Goal: Task Accomplishment & Management: Complete application form

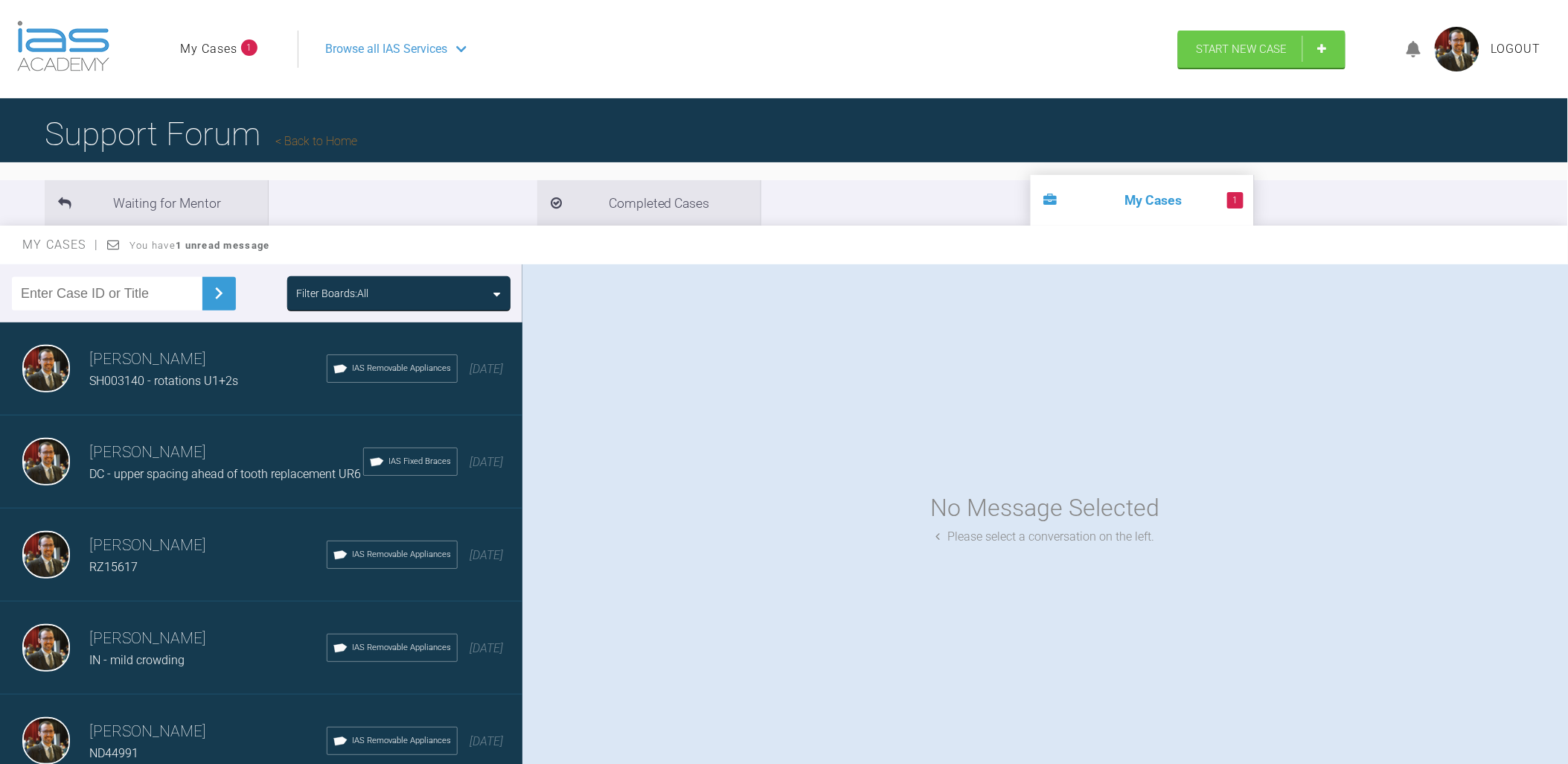
click at [772, 26] on header "My Cases 1 Logout Browse all IAS Services Start New Case Logout" at bounding box center [784, 49] width 1568 height 98
click at [772, 52] on span "Start New Case" at bounding box center [1242, 50] width 91 height 13
click at [1335, 55] on link "Start New Case" at bounding box center [1262, 50] width 168 height 37
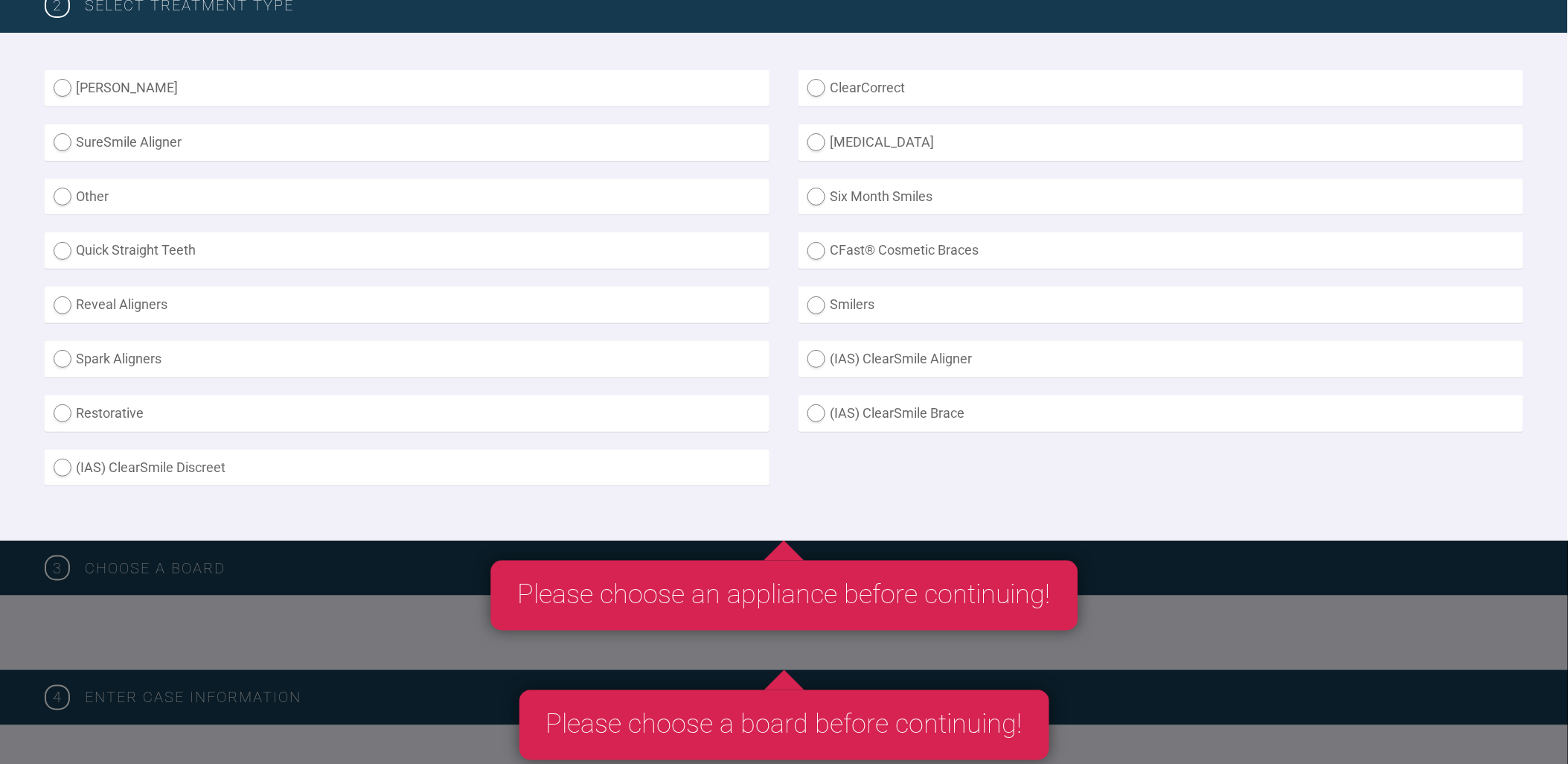
scroll to position [413, 0]
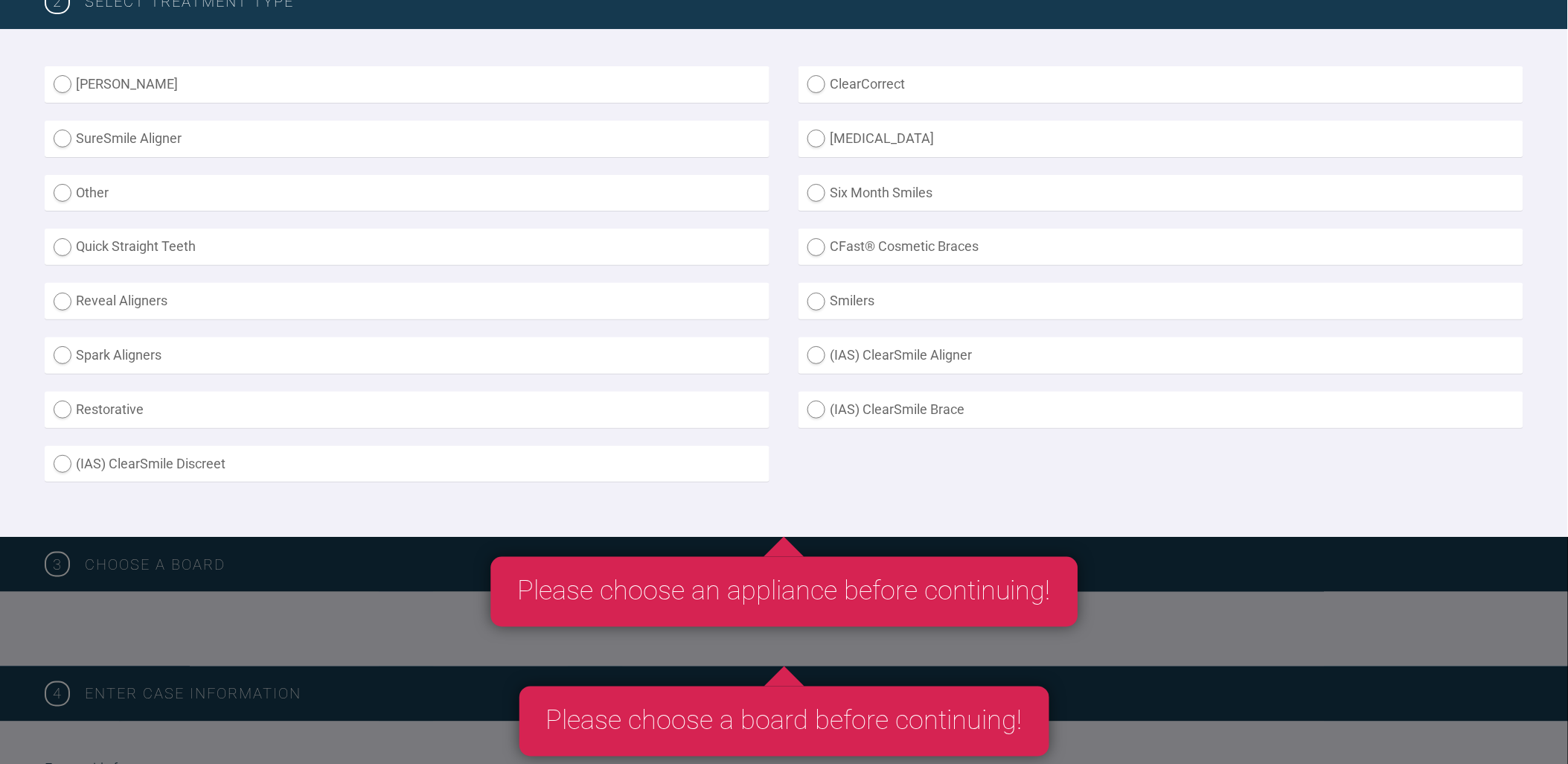
click at [61, 88] on label "Inman Aligner" at bounding box center [407, 85] width 725 height 36
radio Aligner "true"
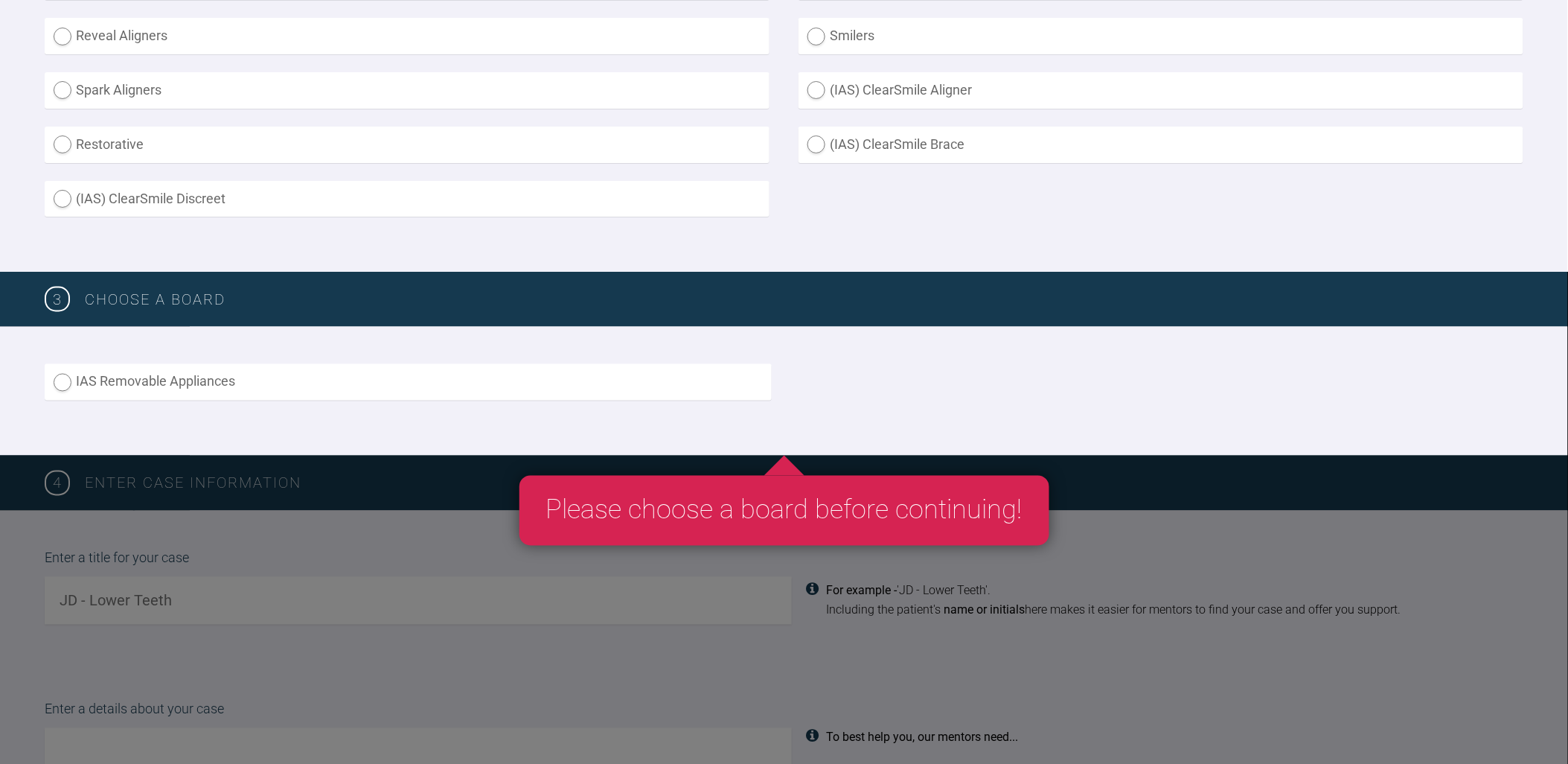
scroll to position [496, 0]
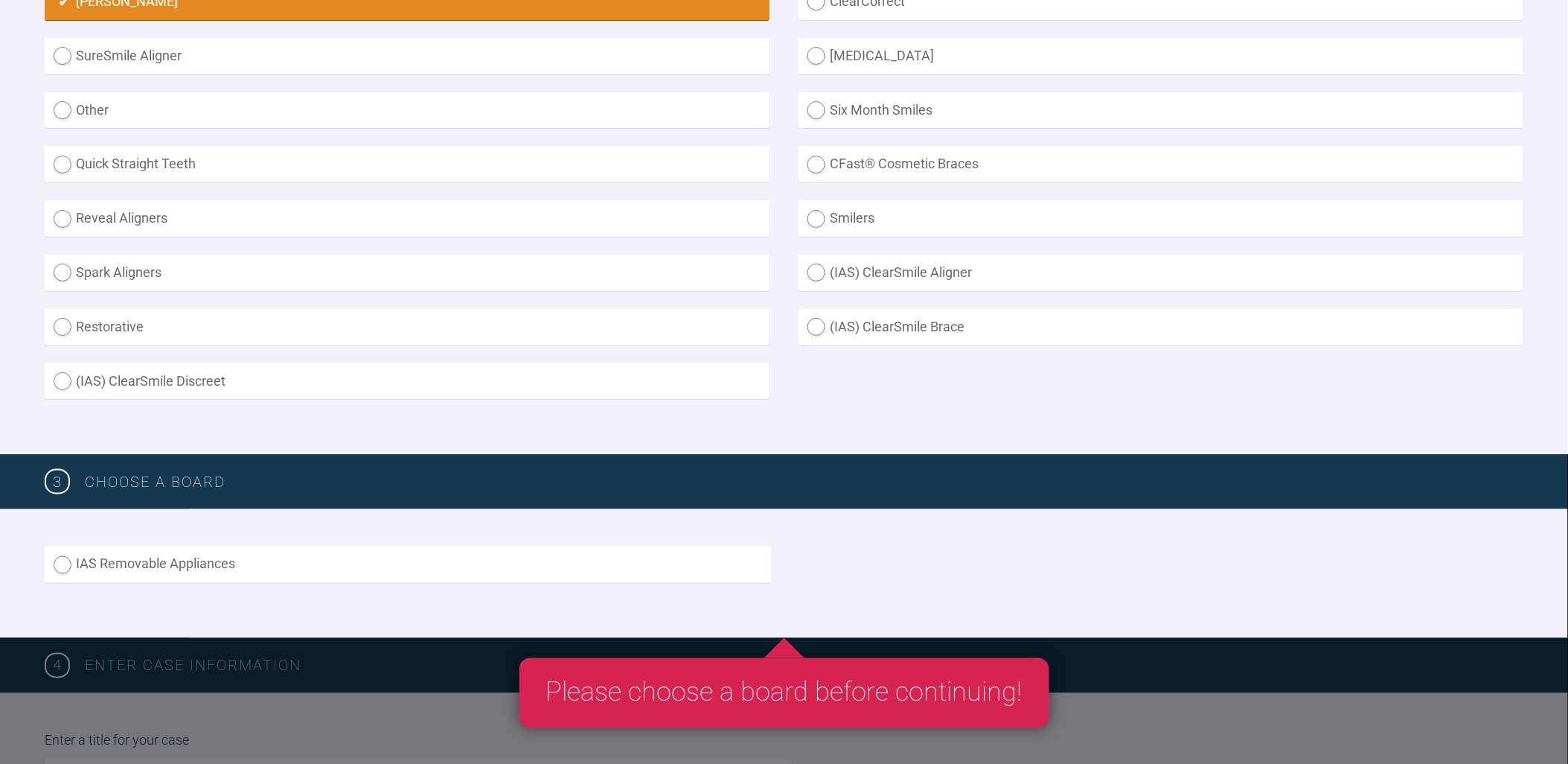
click at [820, 269] on label "(IAS) ClearSmile Aligner" at bounding box center [1161, 273] width 725 height 36
radio Aligner "true"
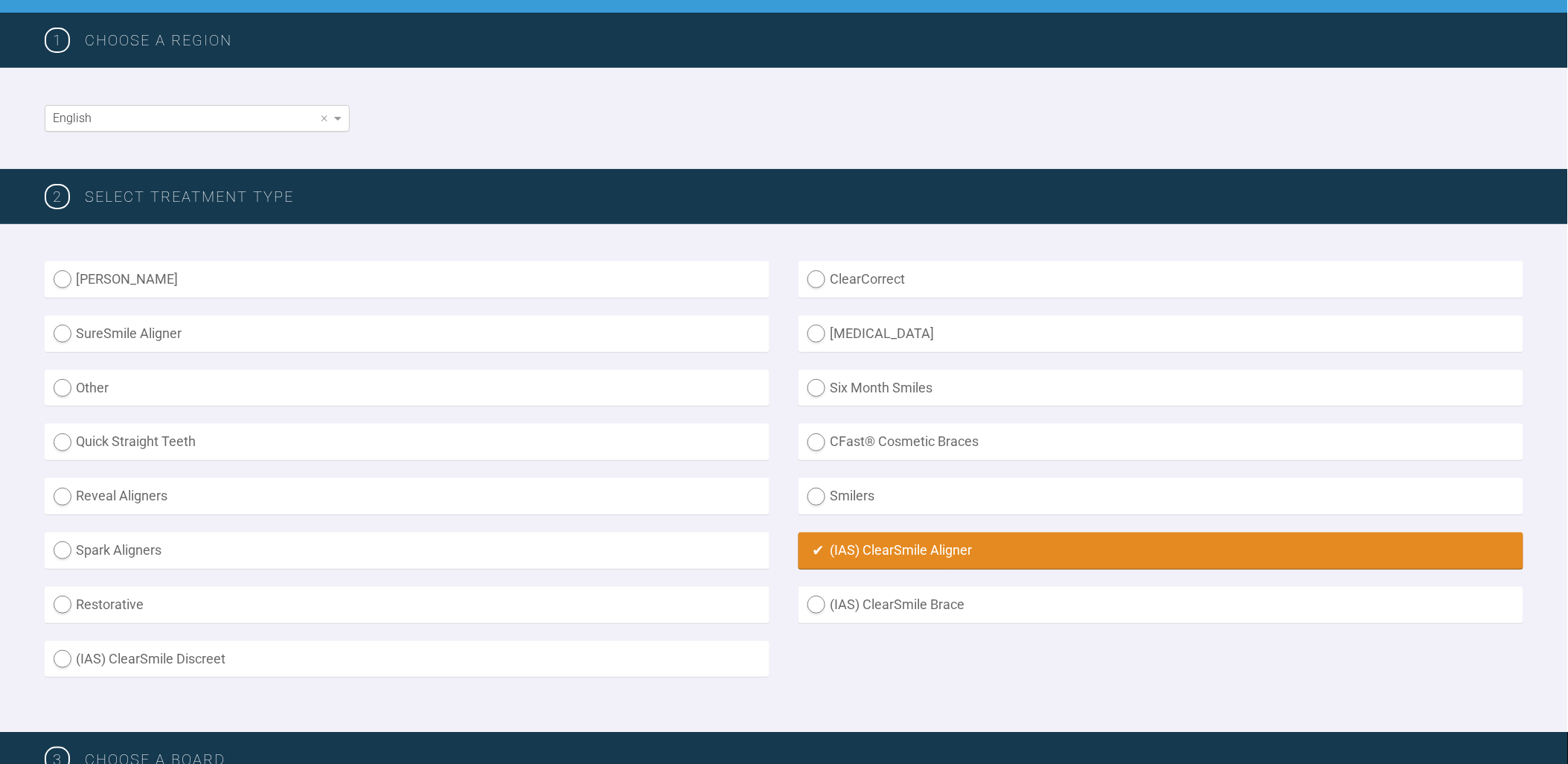
scroll to position [165, 0]
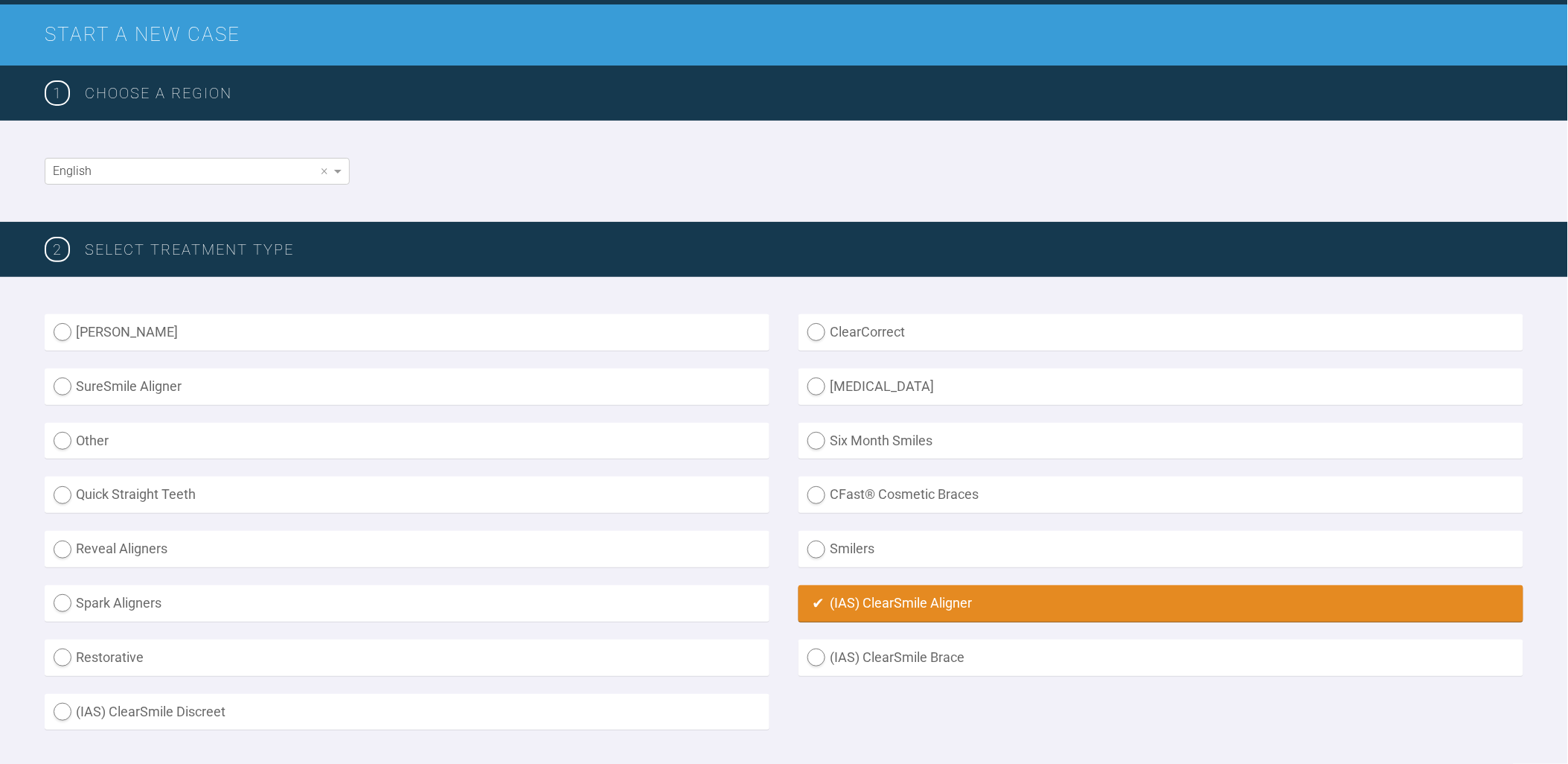
click at [59, 330] on label "Inman Aligner" at bounding box center [407, 333] width 725 height 36
radio Aligner "true"
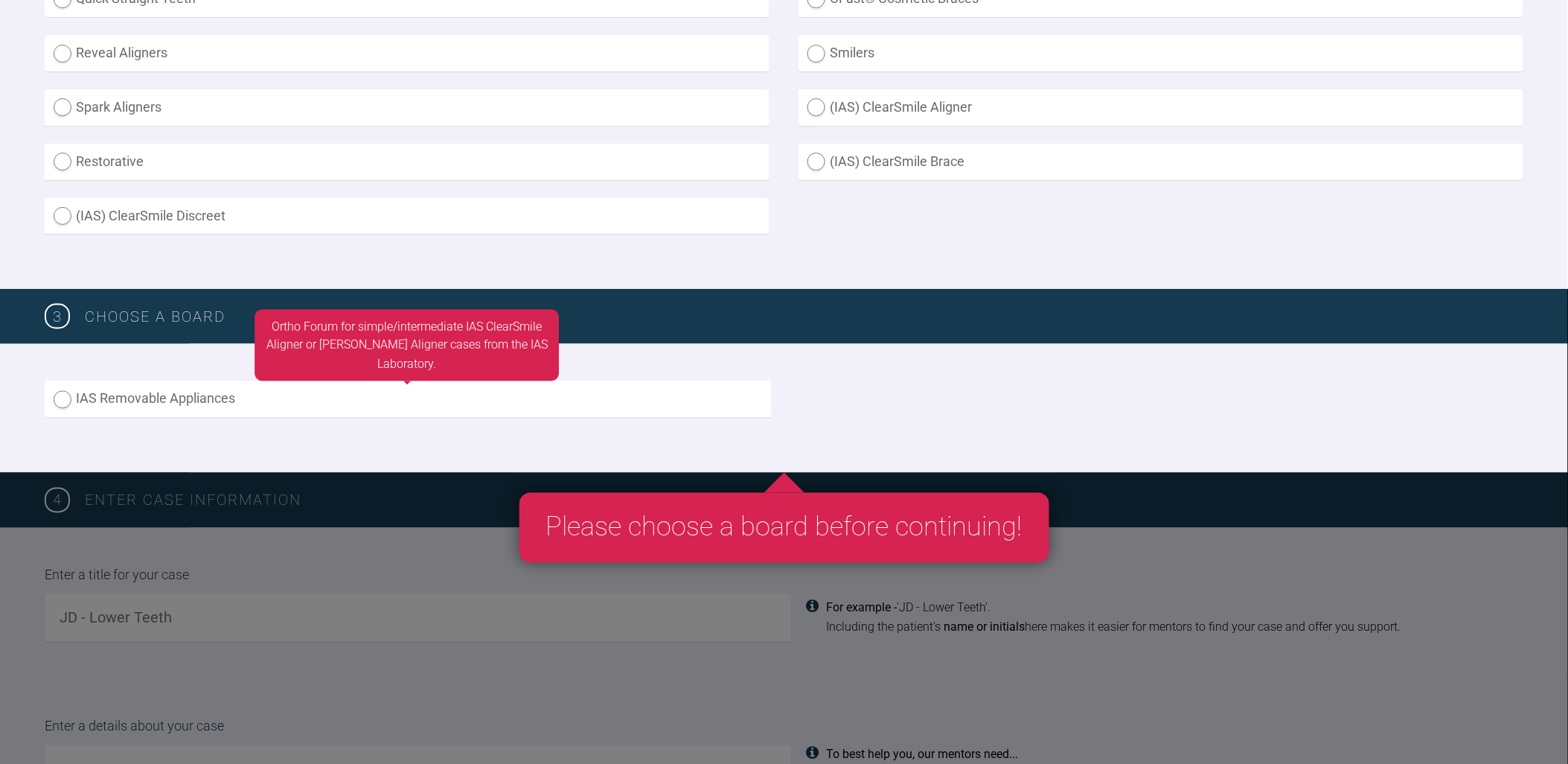
click at [54, 400] on label "IAS Removable Appliances" at bounding box center [408, 399] width 727 height 36
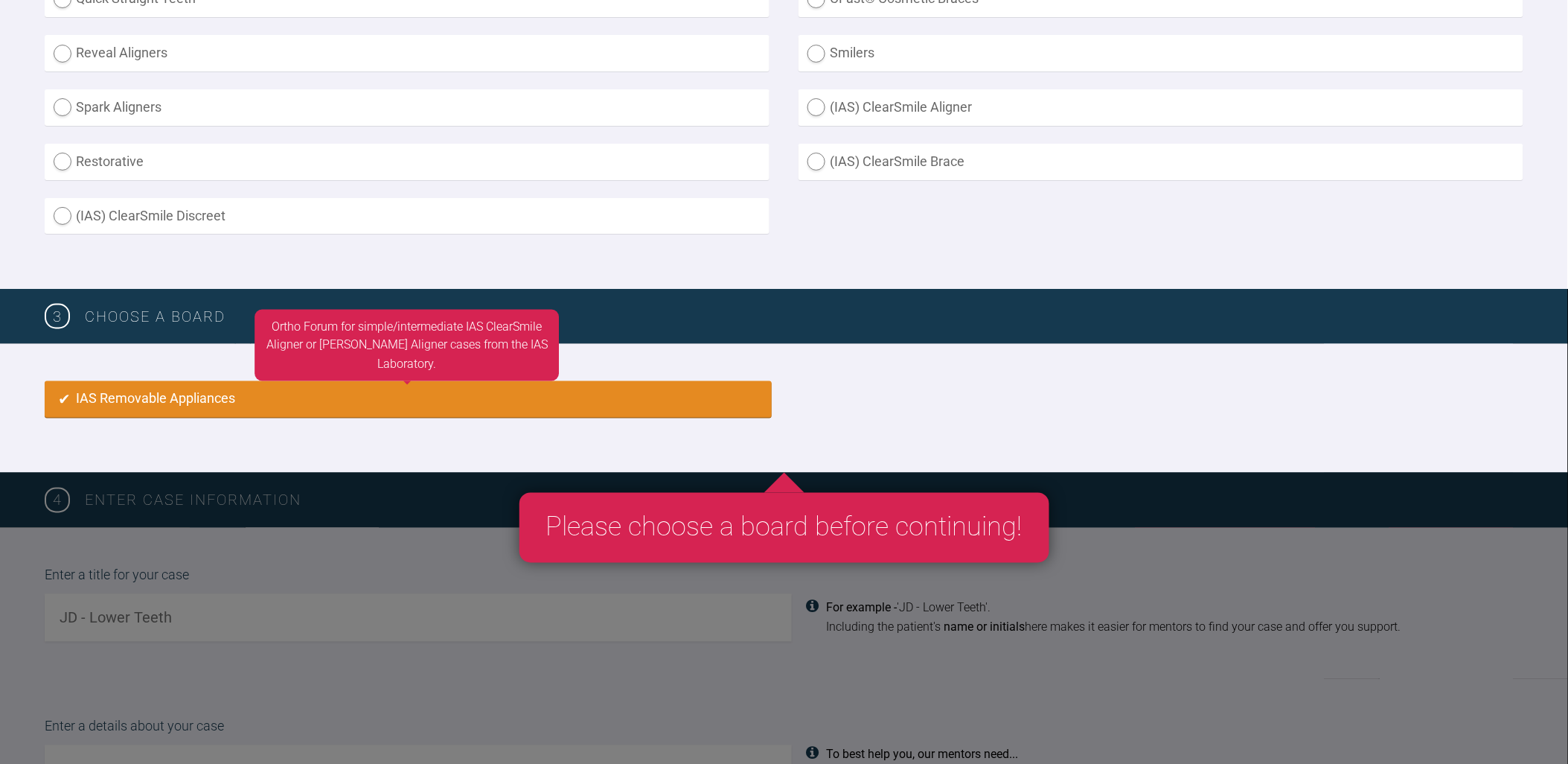
radio input "true"
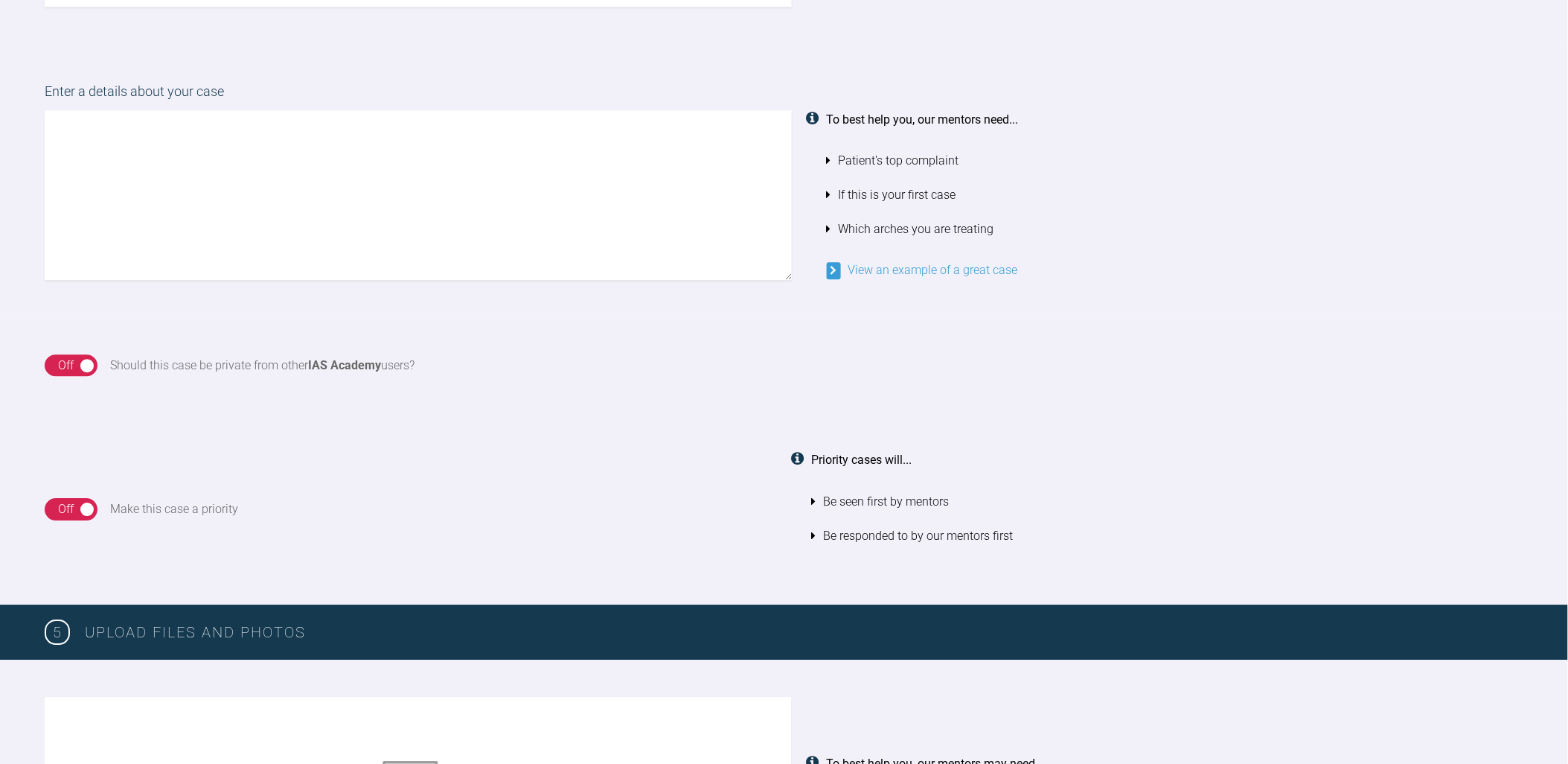
scroll to position [1040, 0]
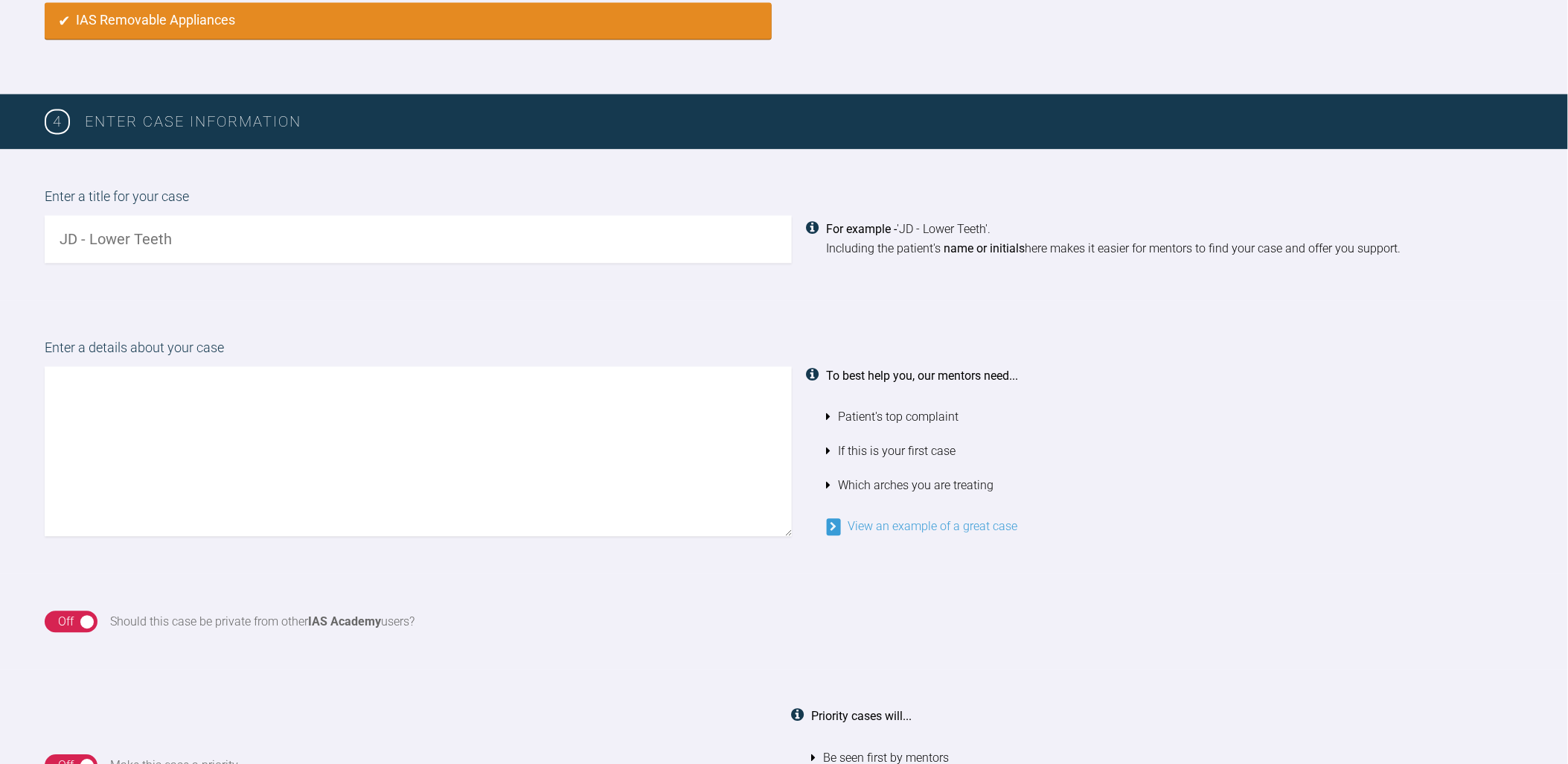
click at [145, 393] on textarea at bounding box center [418, 451] width 747 height 169
click at [109, 243] on div "Enter a title for your case For example - 'JD - Lower Teeth'. Including the pat…" at bounding box center [784, 224] width 1568 height 151
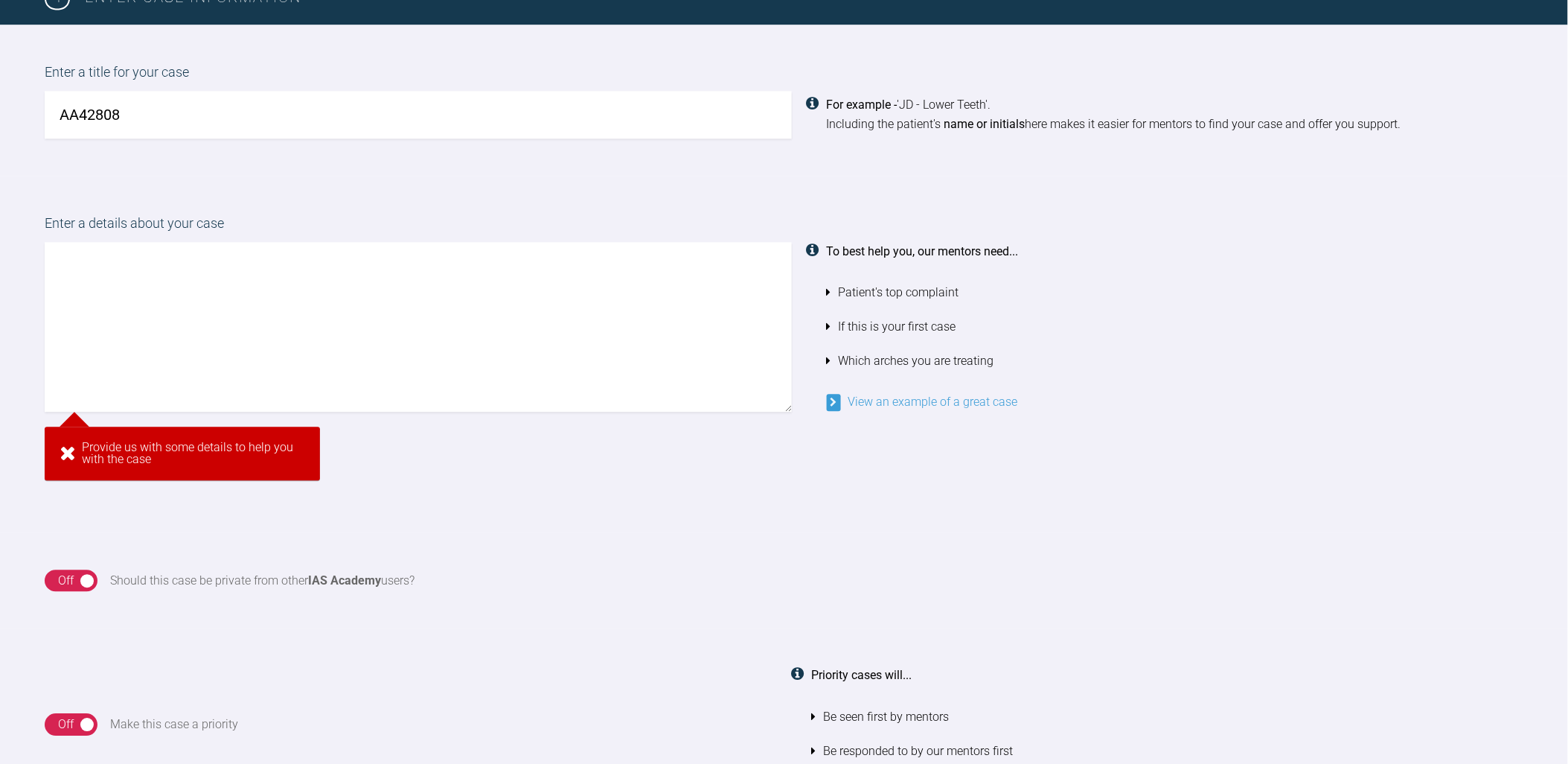
scroll to position [960, 0]
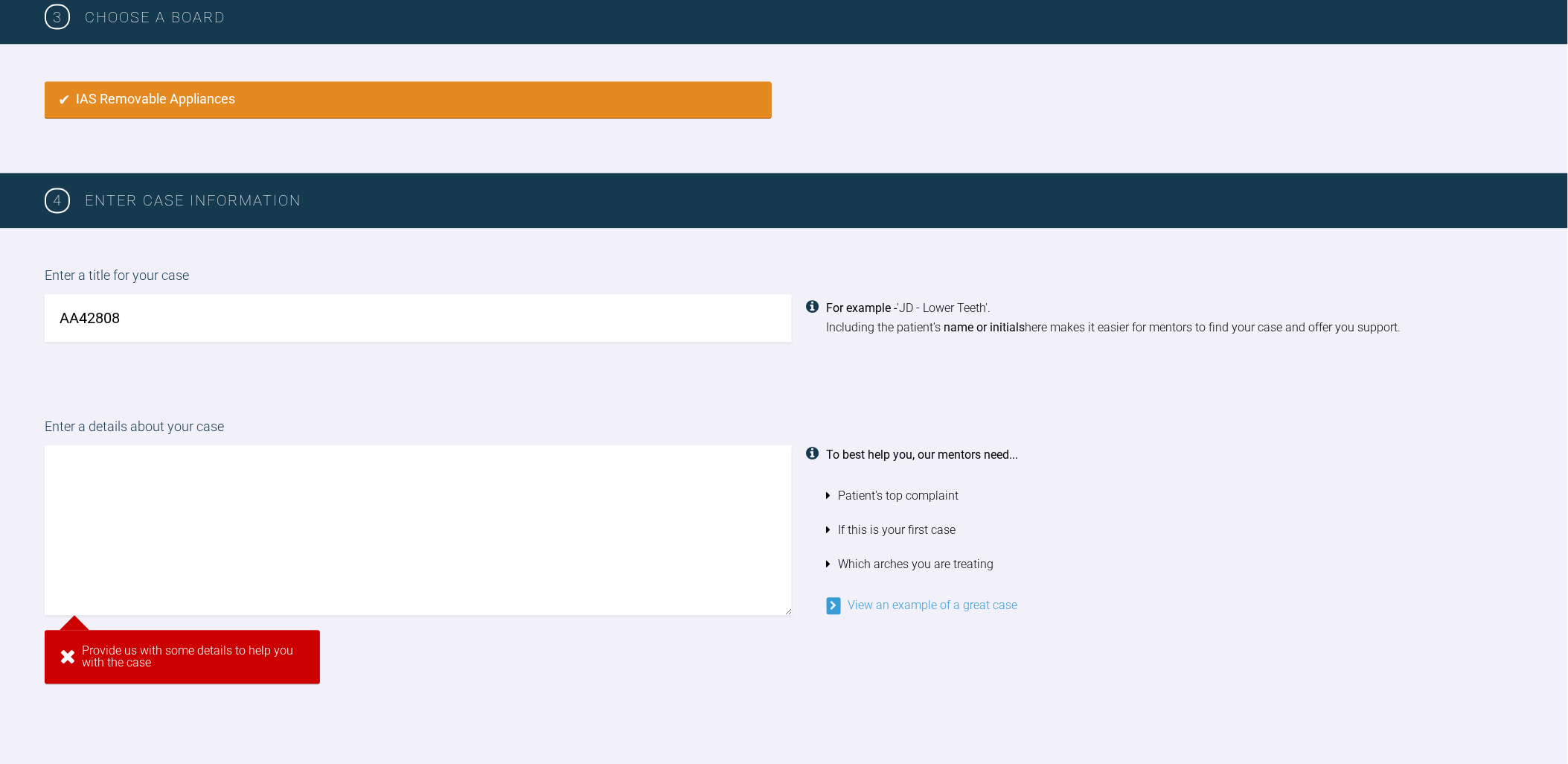
type input "AA42808"
click at [161, 544] on textarea at bounding box center [418, 530] width 747 height 169
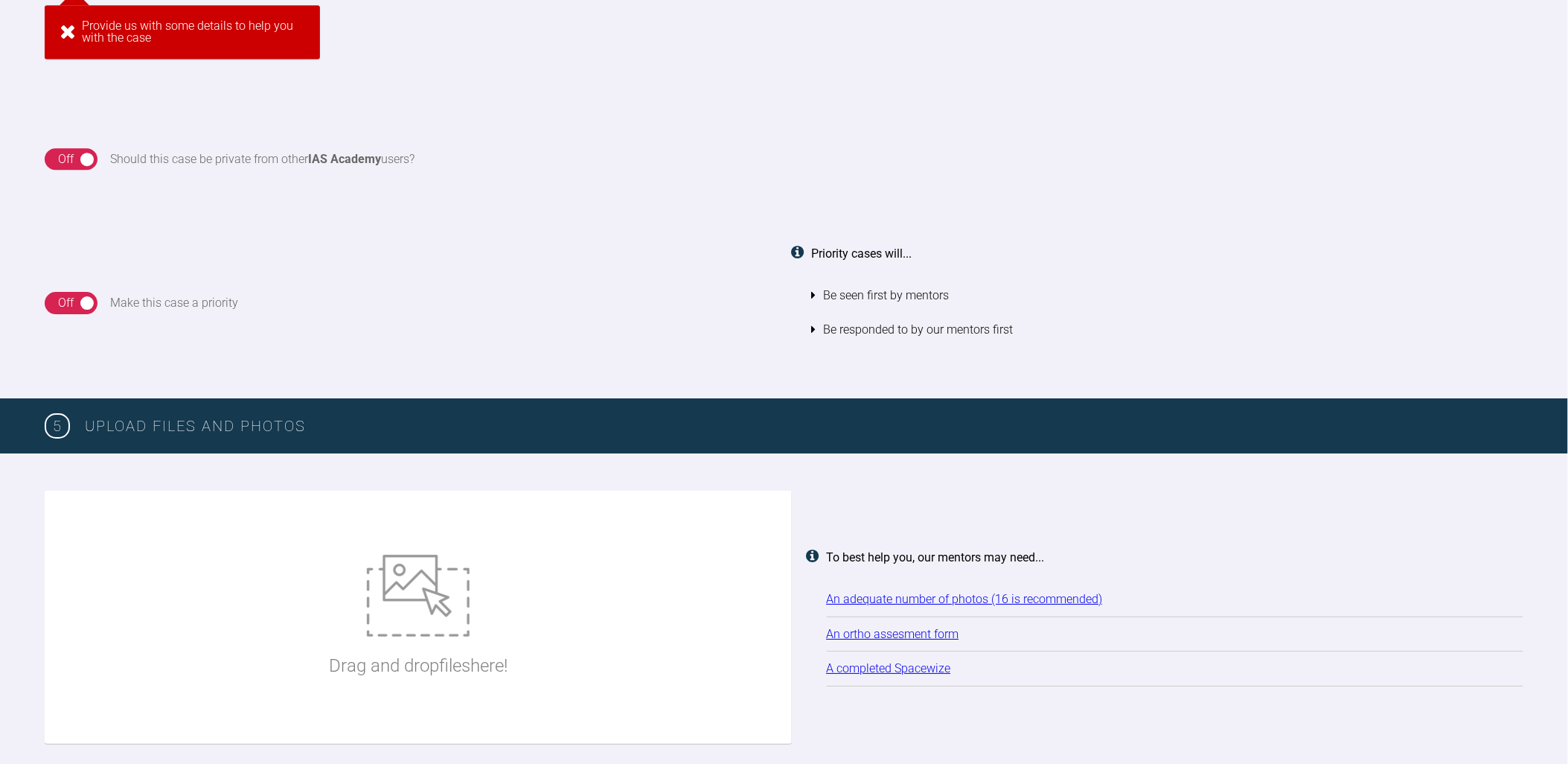
scroll to position [1089, 0]
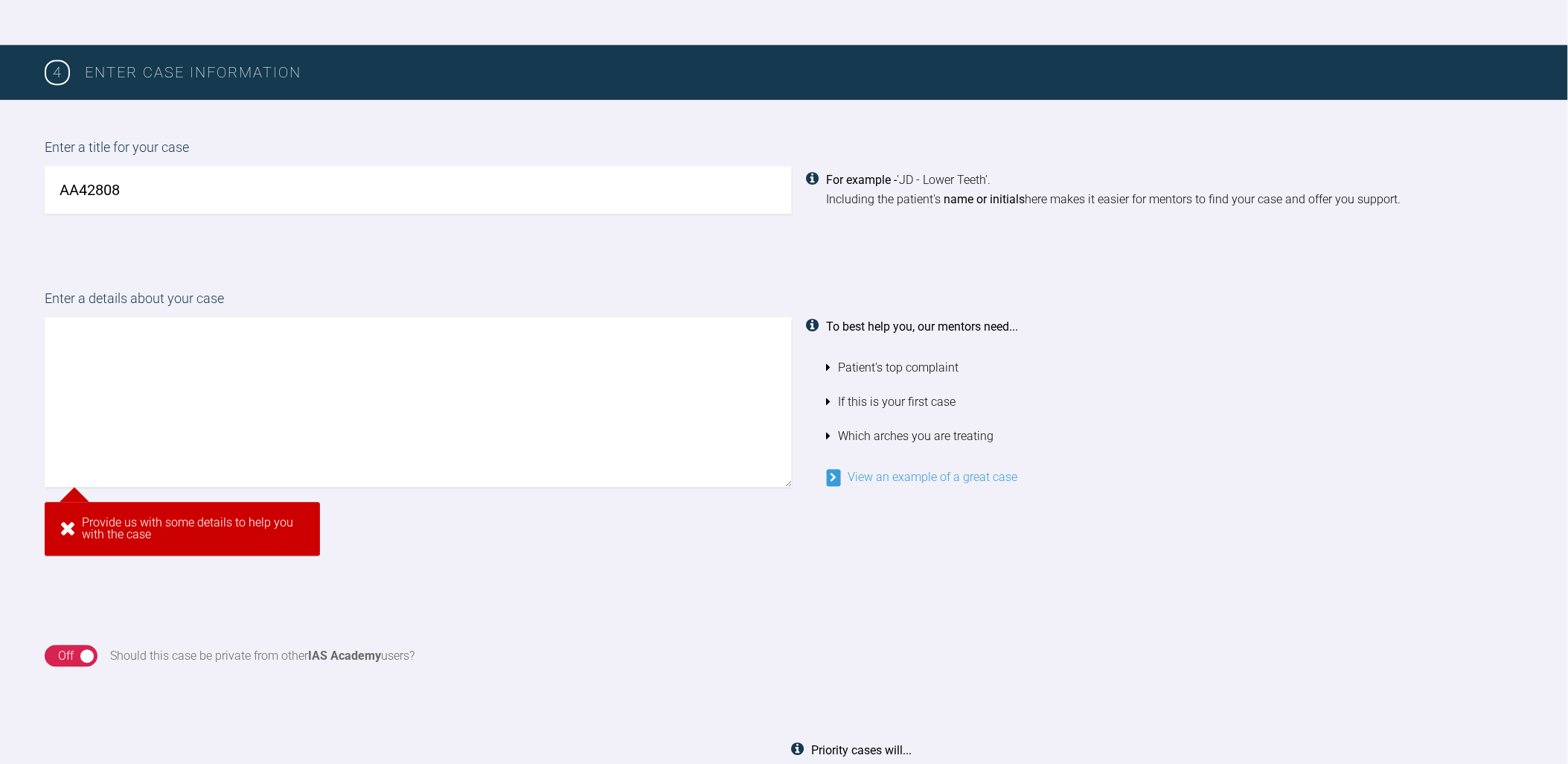
click at [156, 344] on textarea at bounding box center [418, 402] width 747 height 169
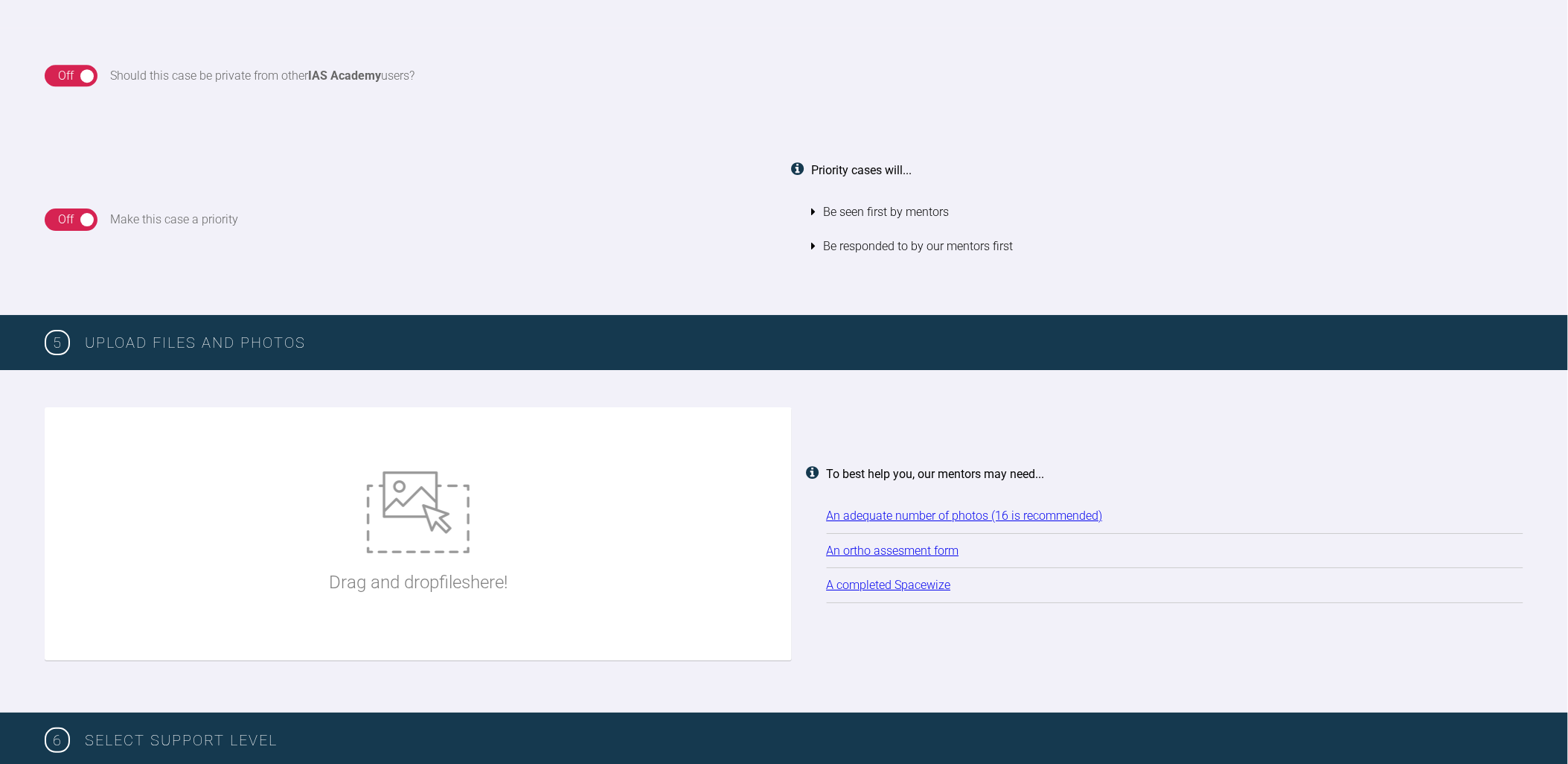
scroll to position [1416, 0]
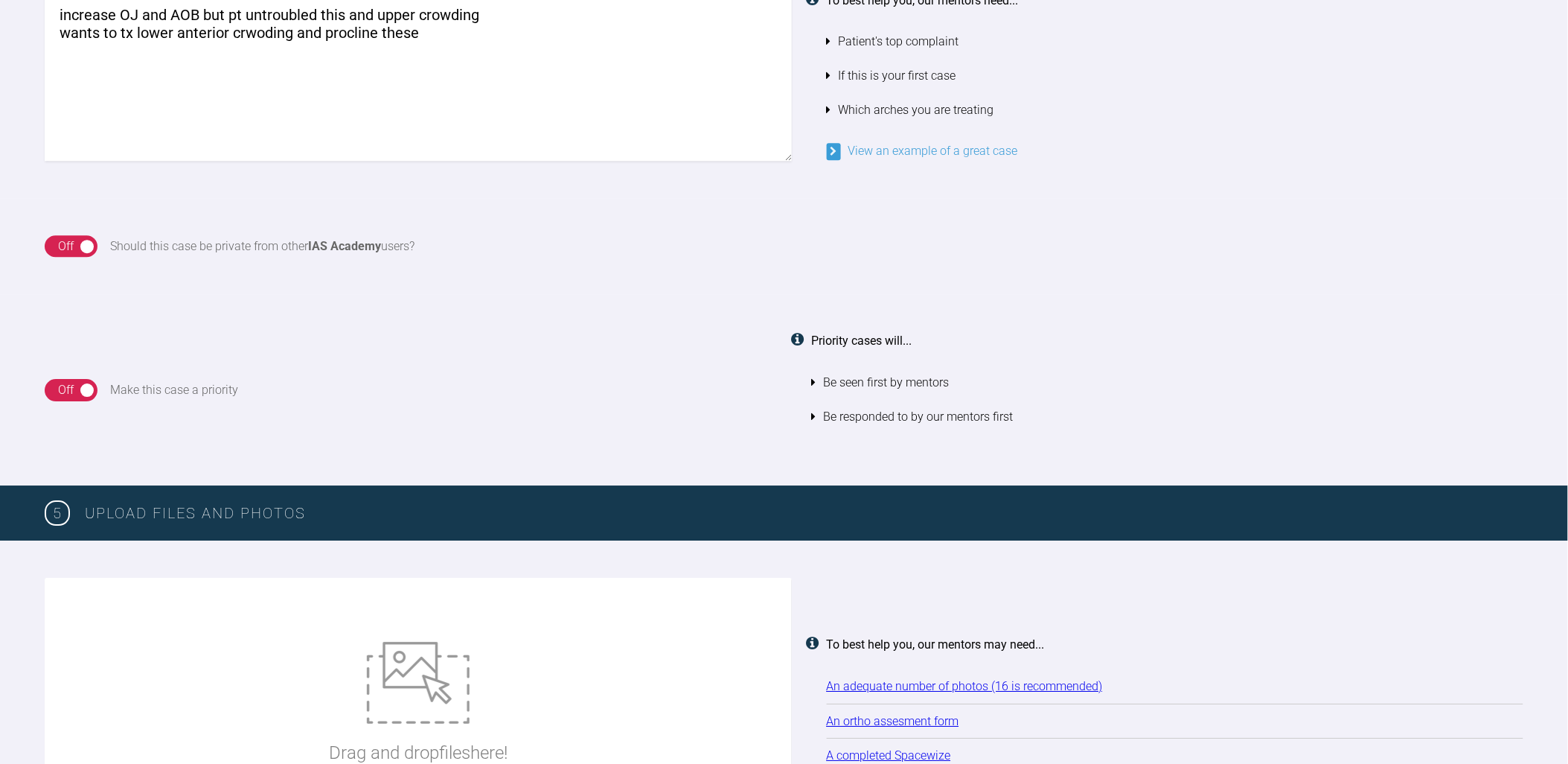
drag, startPoint x: 264, startPoint y: 31, endPoint x: 245, endPoint y: 31, distance: 19.0
click at [245, 31] on textarea "increase OJ and AOB but pt untroubled this and upper crowding wants to tx lower…" at bounding box center [418, 76] width 747 height 169
type textarea "increase OJ and AOB but pt untroubled this and upper crowding wants to tx lower…"
click at [63, 237] on div "Off" at bounding box center [66, 246] width 16 height 19
click at [55, 379] on div "On Off" at bounding box center [70, 390] width 53 height 22
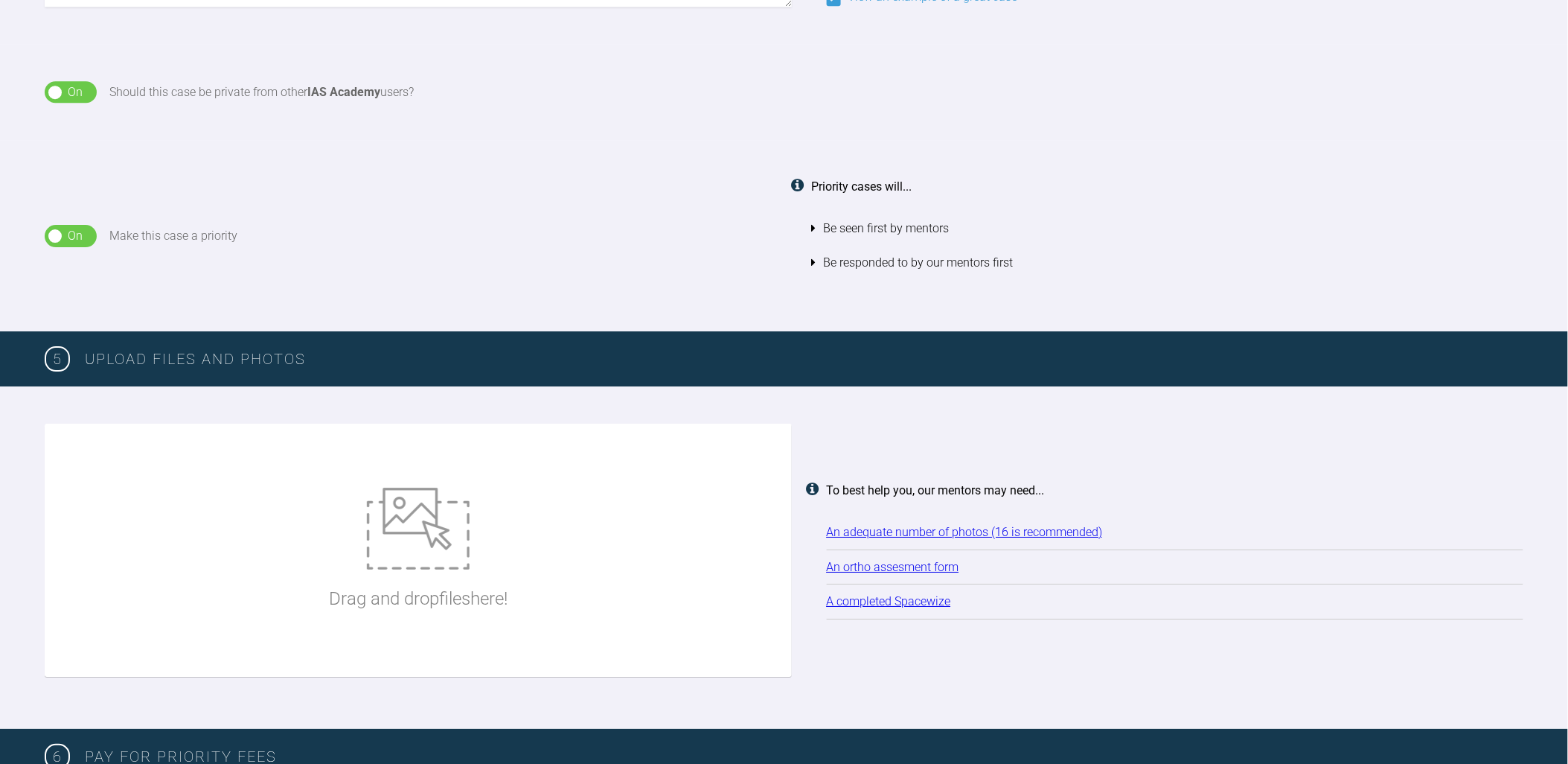
scroll to position [1829, 0]
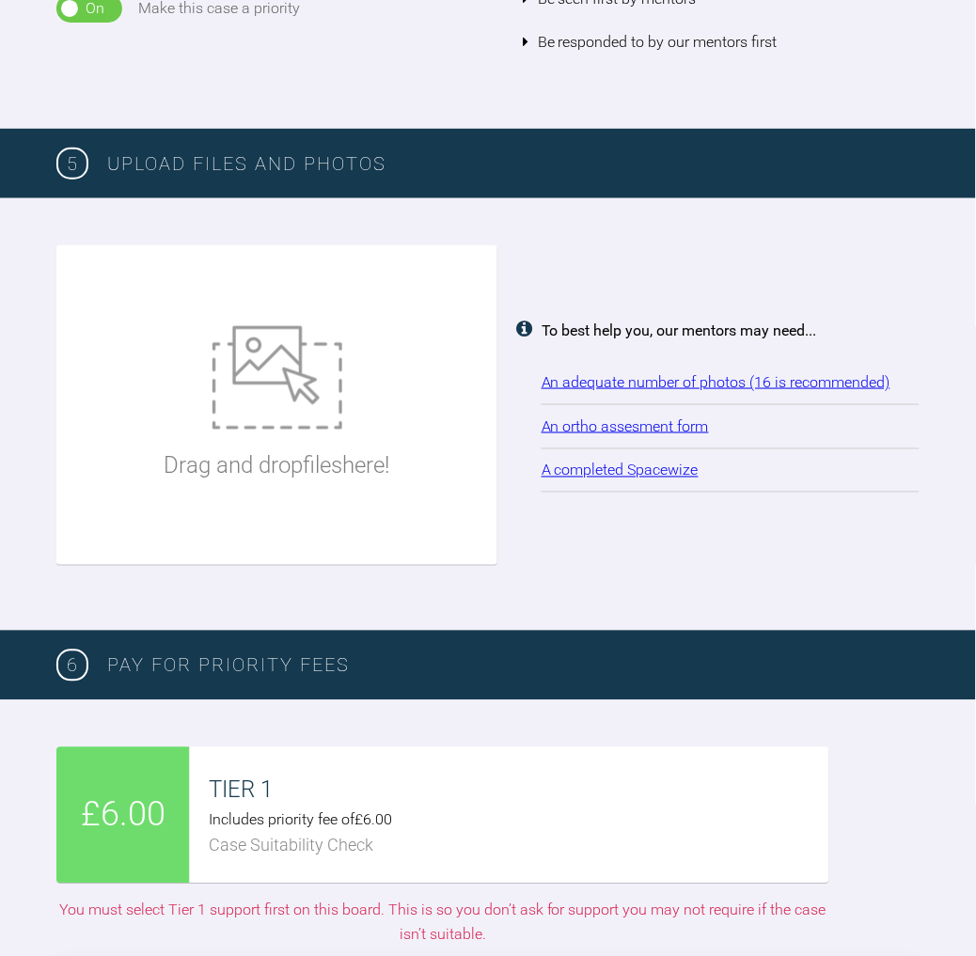
click at [633, 462] on link "A completed Spacewize" at bounding box center [620, 471] width 157 height 18
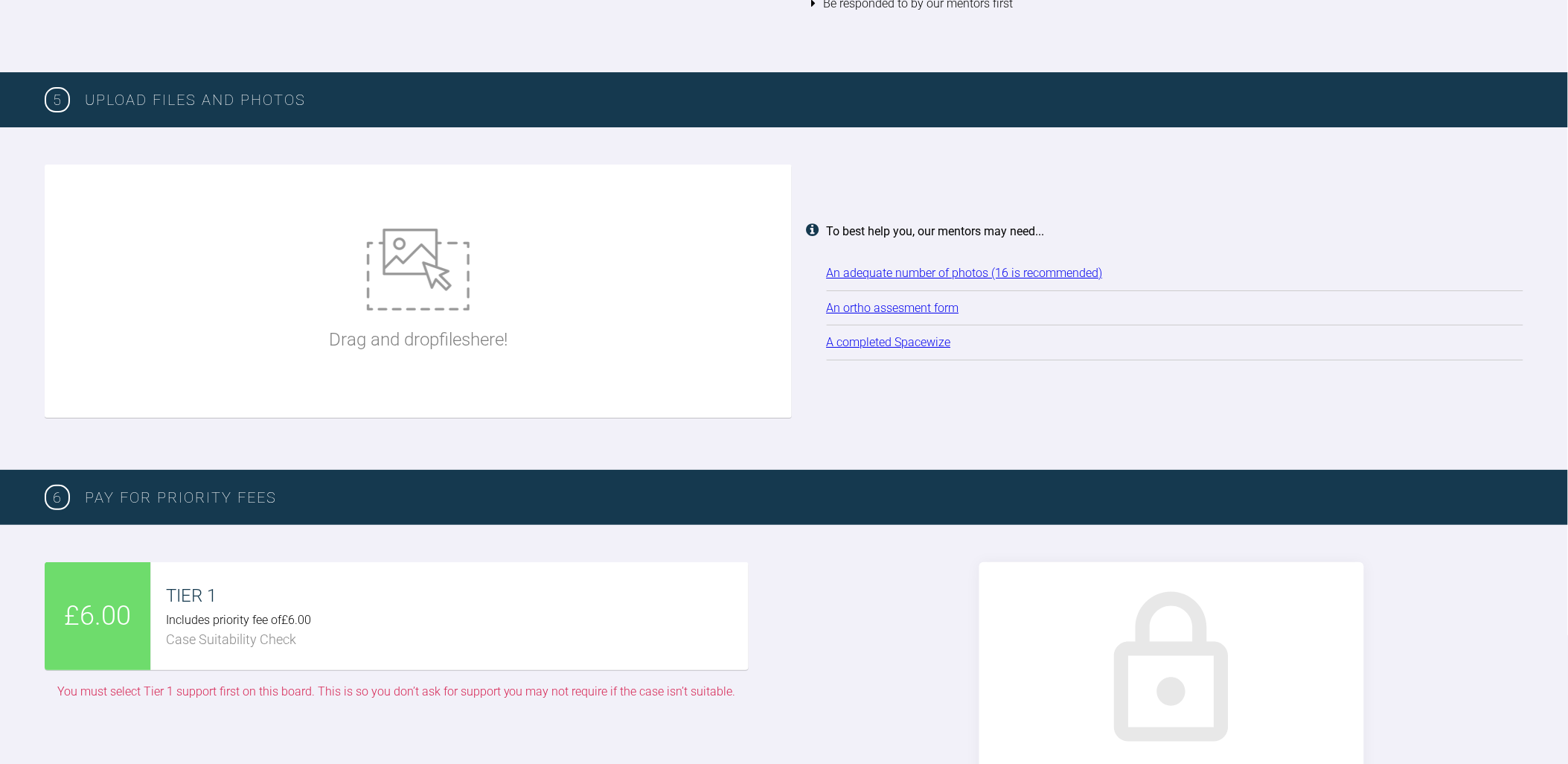
click at [454, 294] on img at bounding box center [419, 269] width 103 height 82
type input "C:\fakepath\AA42808 (1).JPG"
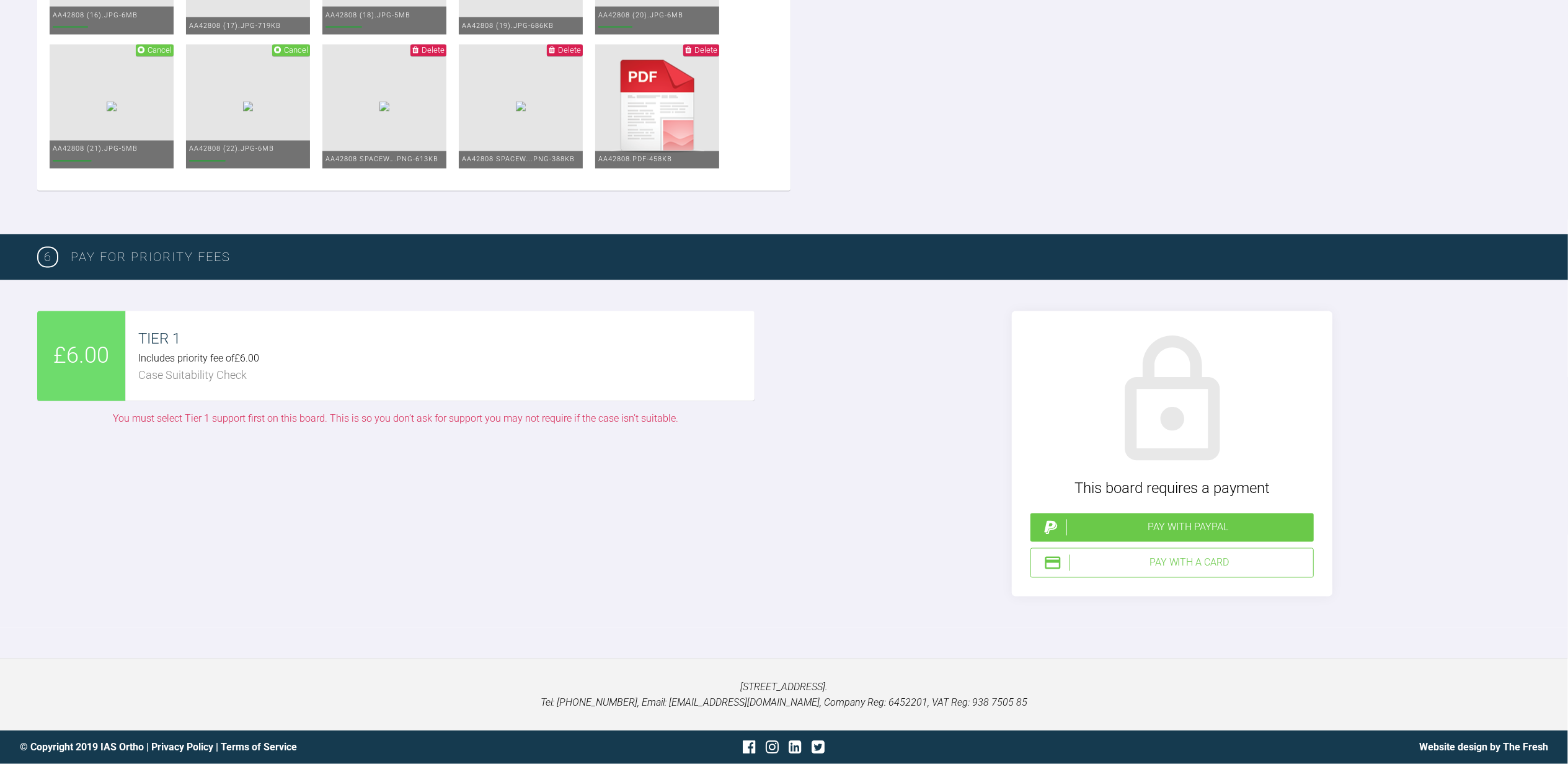
scroll to position [2835, 0]
click at [1136, 561] on div "Pay with a Card" at bounding box center [1189, 563] width 239 height 16
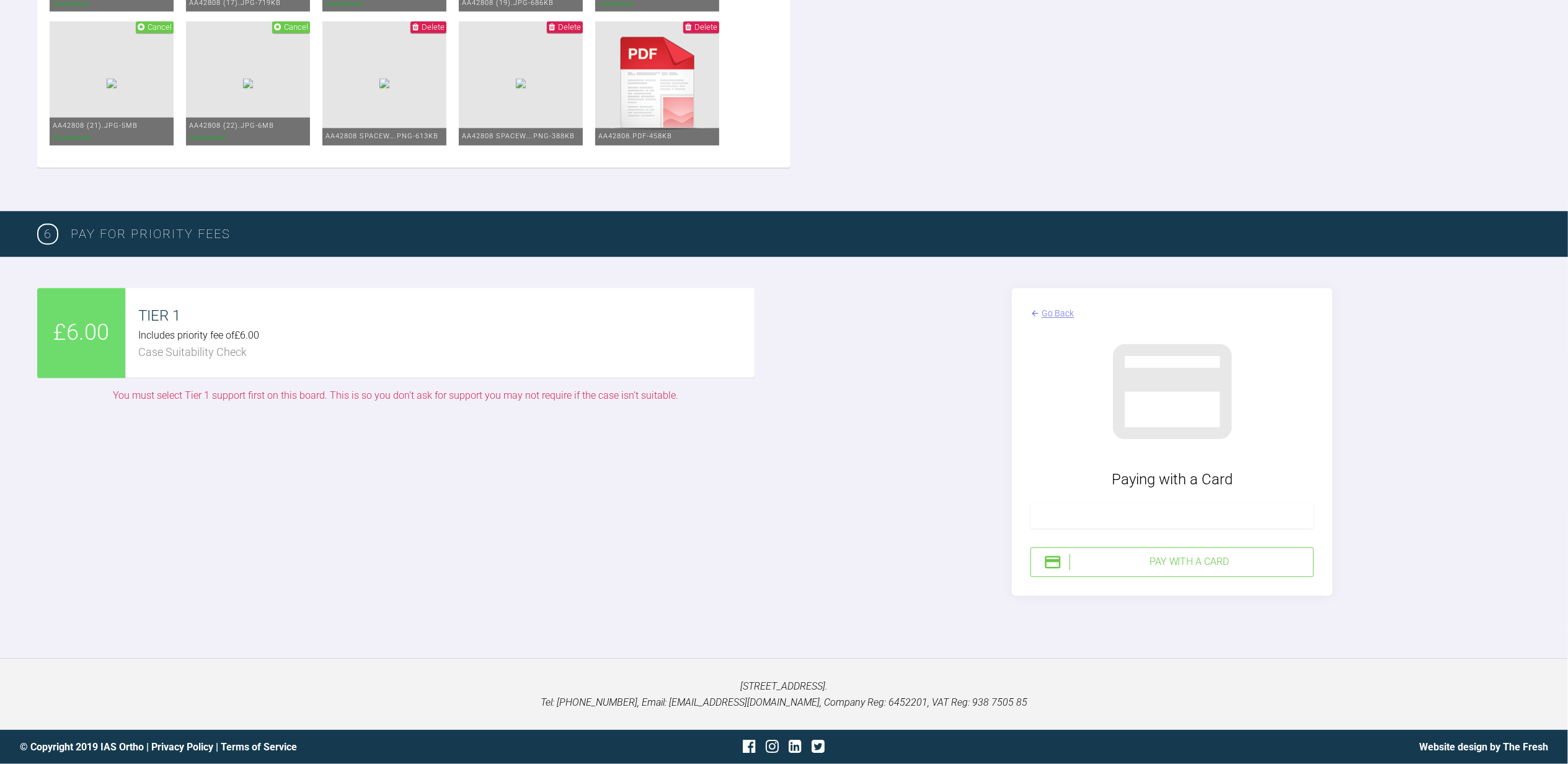
click at [1062, 529] on div at bounding box center [1172, 517] width 284 height 25
click at [1162, 562] on div "Pay with a Card" at bounding box center [1189, 562] width 239 height 16
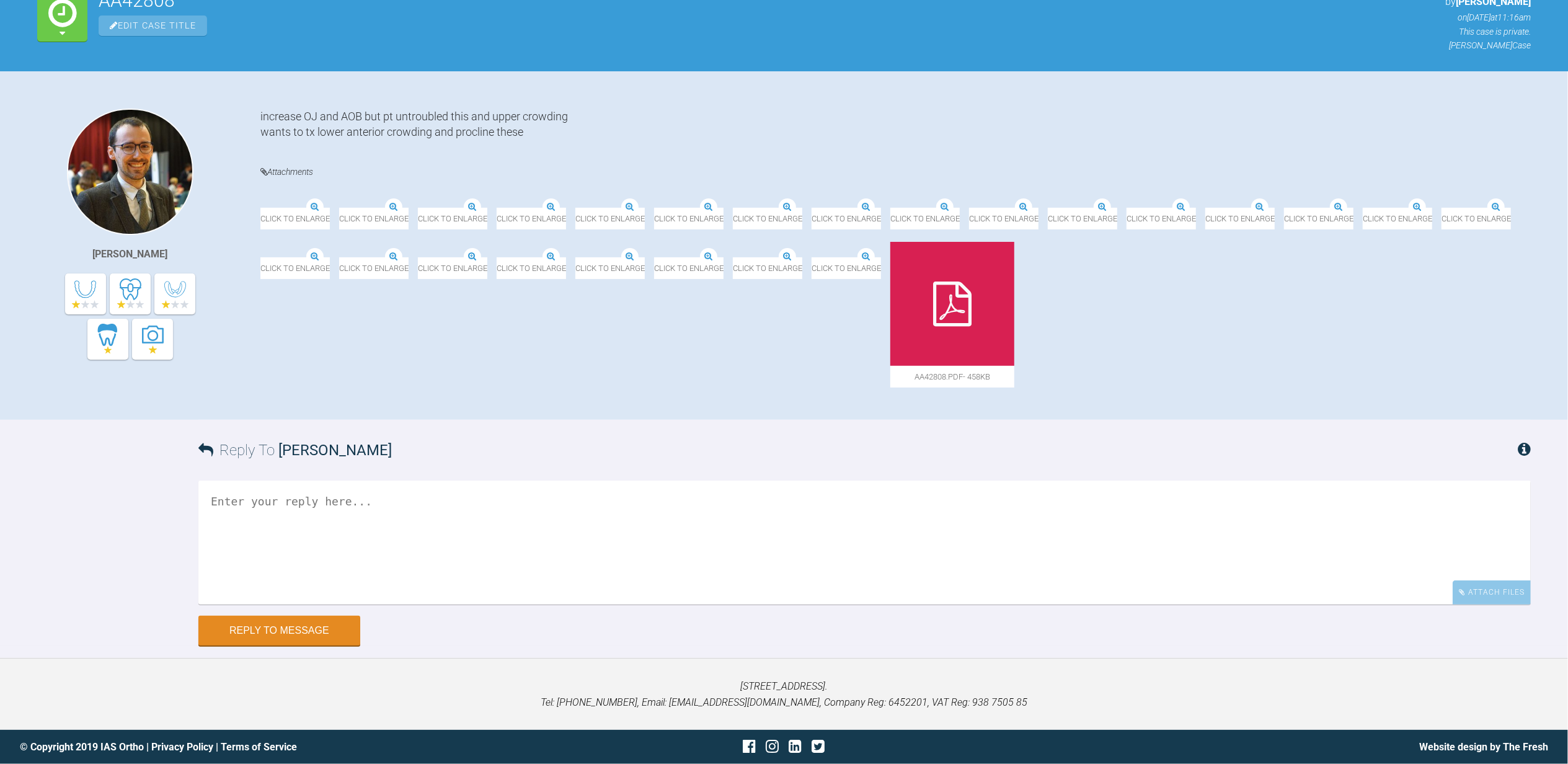
scroll to position [369, 0]
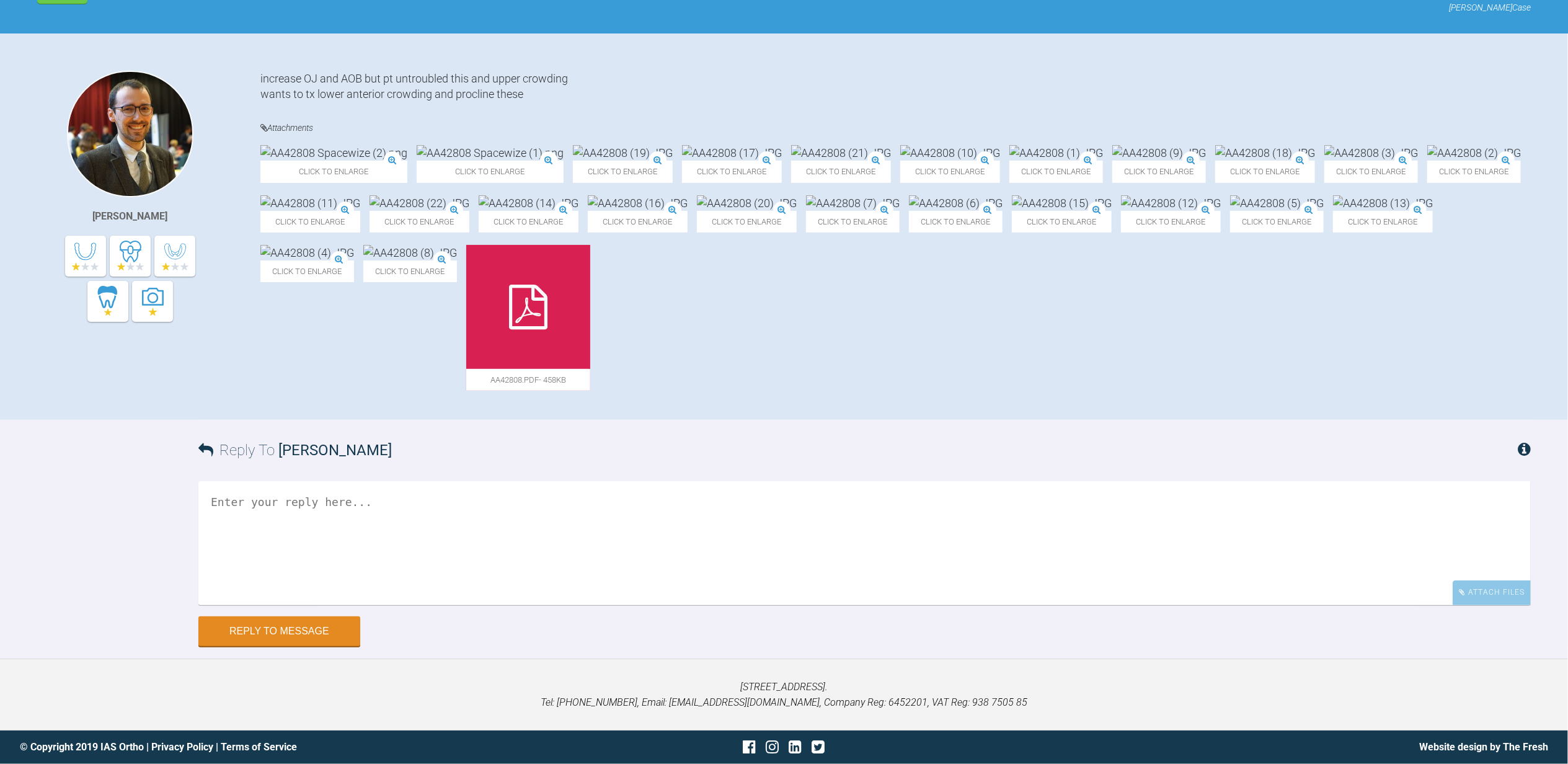
click at [417, 517] on textarea at bounding box center [864, 543] width 1333 height 124
type textarea "i"
type textarea "I"
type textarea "i"
click at [208, 504] on textarea "INMAN OR CLEAR ALIGNER SET" at bounding box center [864, 543] width 1333 height 124
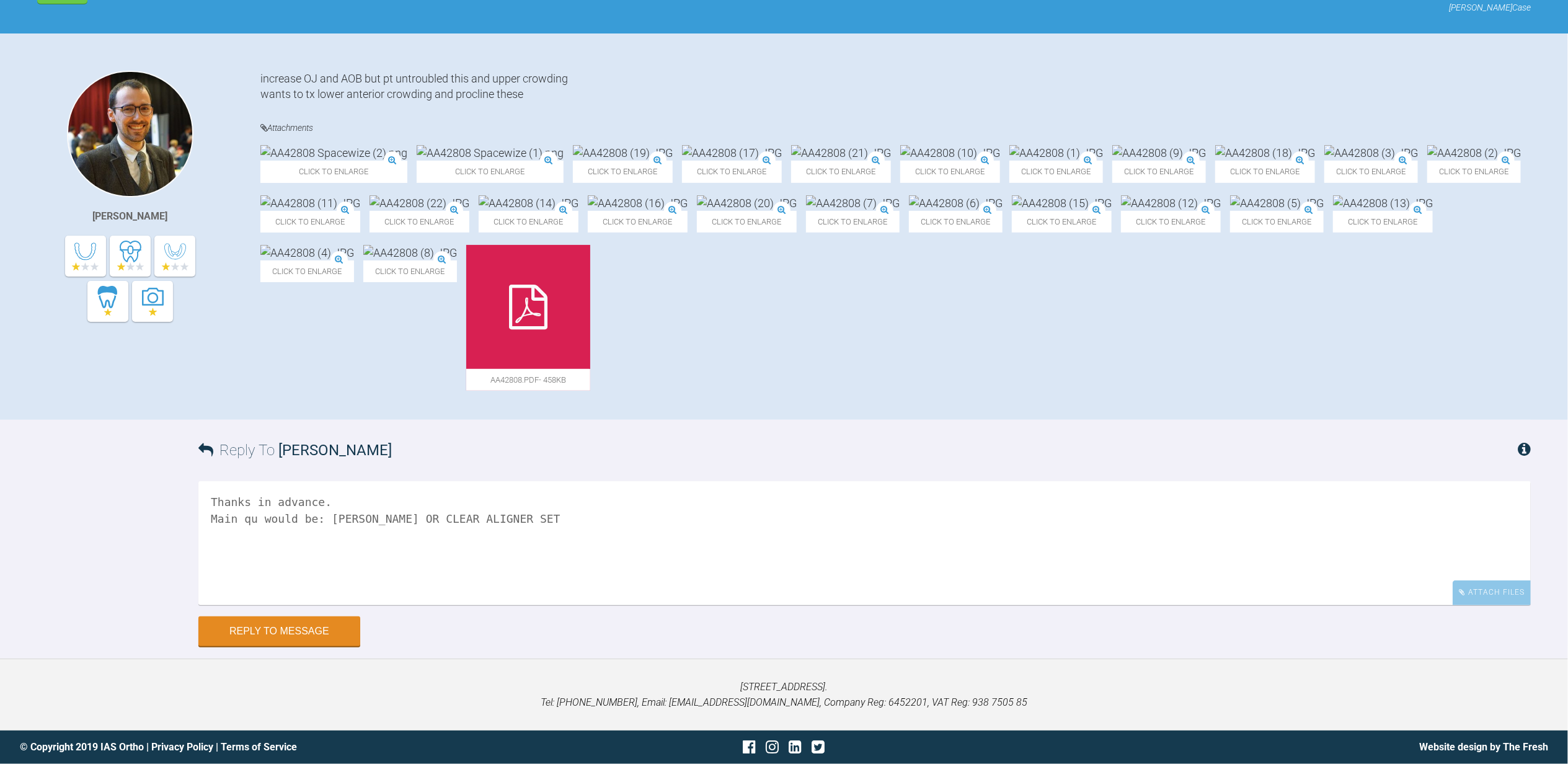
click at [507, 508] on textarea "Thanks in advance. Main qu would be: INMAN OR CLEAR ALIGNER SET" at bounding box center [864, 543] width 1333 height 124
click at [501, 515] on textarea "Thanks in advance. Main qu would be: INMAN OR CLEAR ALIGNER SET" at bounding box center [864, 543] width 1333 height 124
click at [254, 519] on textarea "Thanks in advance. Main qu would be: INMAN OR CLEAR ALIGNER SET in terms of tim…" at bounding box center [864, 543] width 1333 height 124
type textarea "Thanks in advance. Main question would be: INMAN OR CLEAR ALIGNER SET in terms …"
click at [299, 630] on button "Reply to Message" at bounding box center [279, 632] width 162 height 30
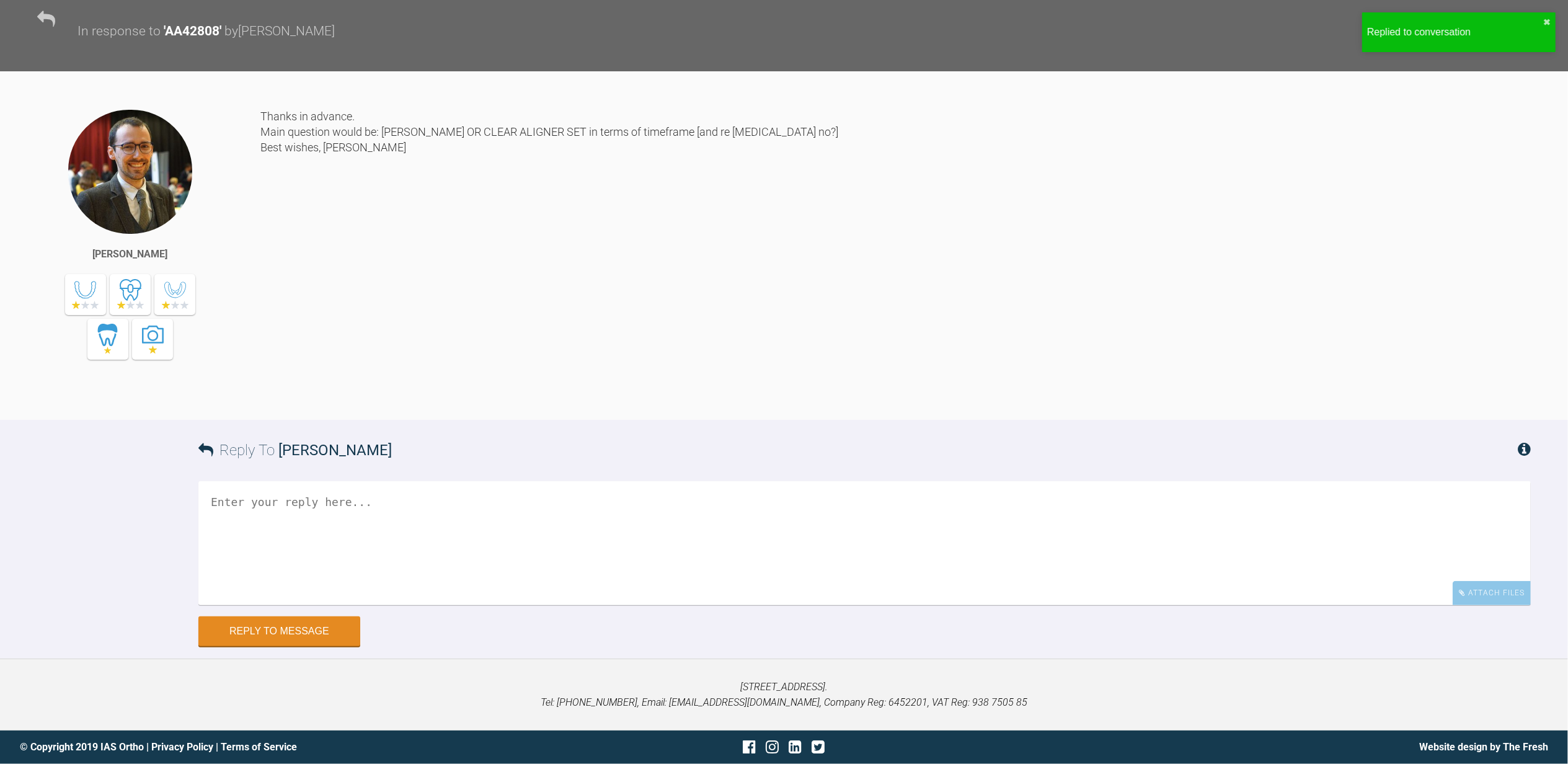
scroll to position [797, 0]
